Goal: Transaction & Acquisition: Purchase product/service

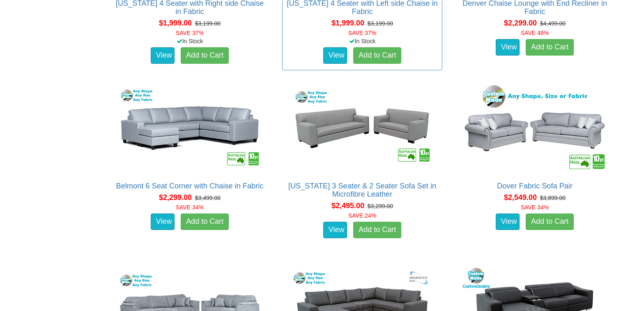
scroll to position [1030, 0]
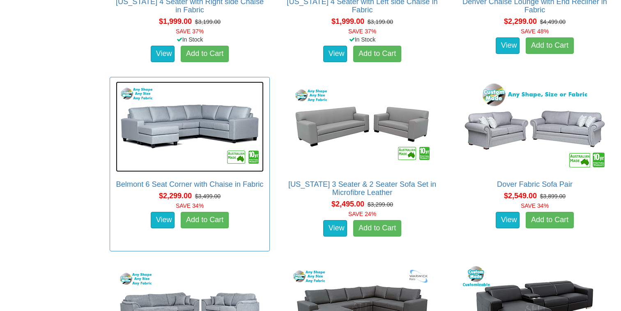
click at [200, 122] on img at bounding box center [190, 126] width 148 height 90
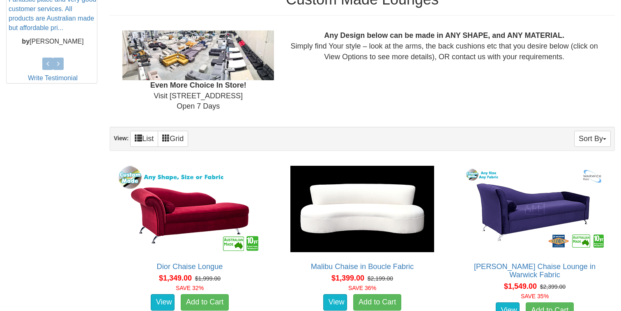
scroll to position [406, 0]
